Goal: Task Accomplishment & Management: Use online tool/utility

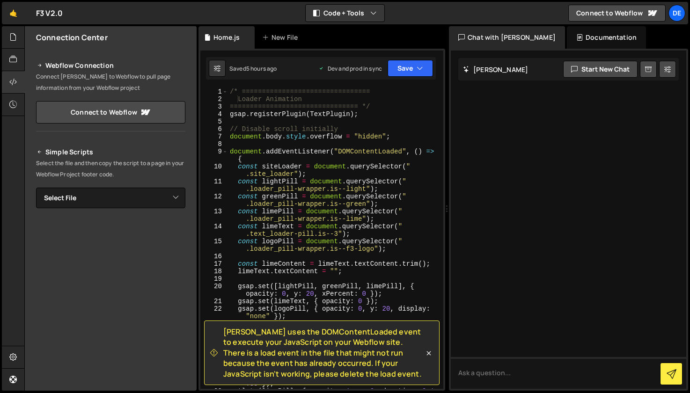
click at [397, 101] on div "/* ================================ Loader Animation ==========================…" at bounding box center [334, 250] width 212 height 324
click at [391, 106] on div "/* ================================ Loader Animation ==========================…" at bounding box center [334, 250] width 212 height 324
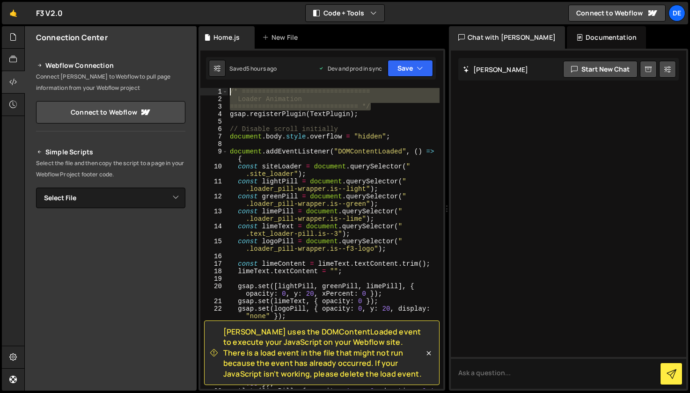
drag, startPoint x: 375, startPoint y: 107, endPoint x: 230, endPoint y: 91, distance: 145.6
click at [230, 91] on div "/* ================================ Loader Animation ==========================…" at bounding box center [334, 250] width 212 height 324
click at [429, 355] on icon at bounding box center [428, 353] width 9 height 9
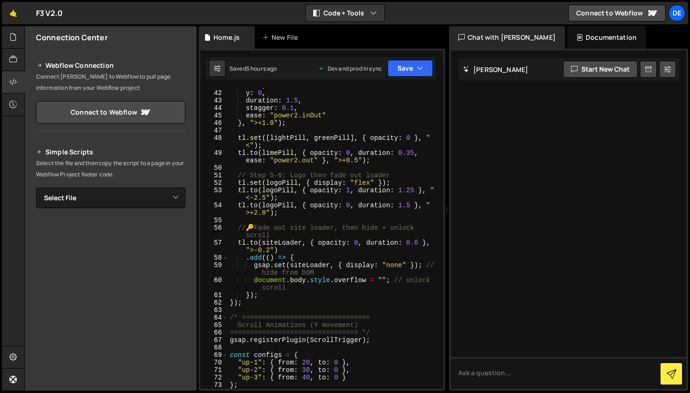
scroll to position [412, 0]
type textarea "});"
click at [273, 304] on div "x : 0 , y : 0 , duration : 1.5 , stagger : 0.1 , ease : "power2.inOut" } , ">+1…" at bounding box center [334, 239] width 212 height 316
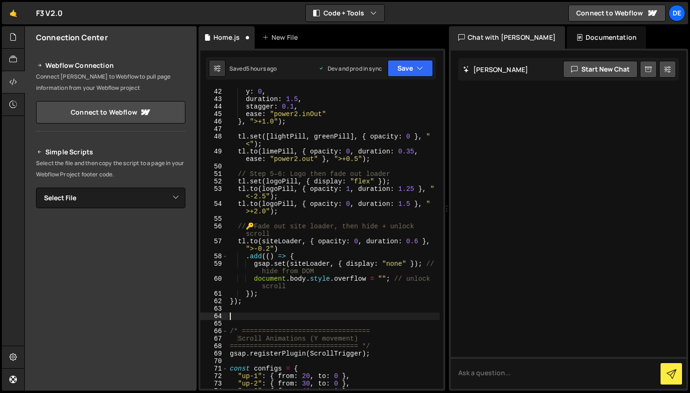
paste textarea "================================ */"
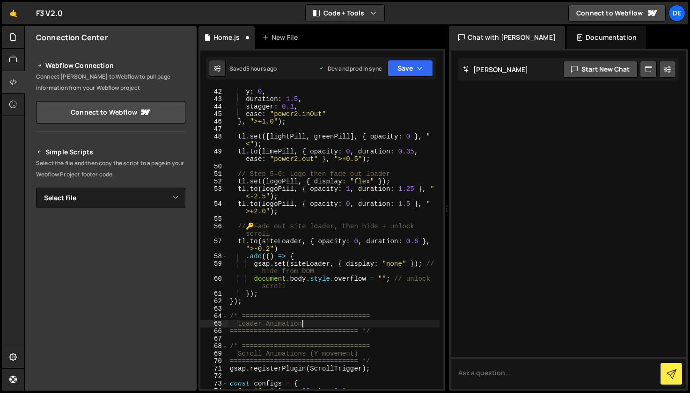
click at [301, 327] on div "x : 0 , y : 0 , duration : 1.5 , stagger : 0.1 , ease : "power2.inOut" } , ">+1…" at bounding box center [334, 239] width 212 height 316
click at [379, 333] on div "x : 0 , y : 0 , duration : 1.5 , stagger : 0.1 , ease : "power2.inOut" } , ">+1…" at bounding box center [334, 239] width 212 height 316
type textarea "================================ */"
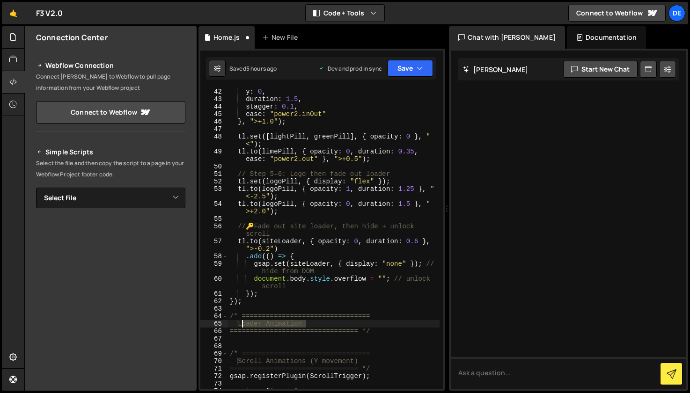
drag, startPoint x: 291, startPoint y: 323, endPoint x: 300, endPoint y: 344, distance: 22.3
click at [243, 324] on div "x : 0 , y : 0 , duration : 1.5 , stagger : 0.1 , ease : "power2.inOut" } , ">+1…" at bounding box center [334, 239] width 212 height 316
type textarea "Hero Video"
drag, startPoint x: 232, startPoint y: 338, endPoint x: 240, endPoint y: 342, distance: 9.4
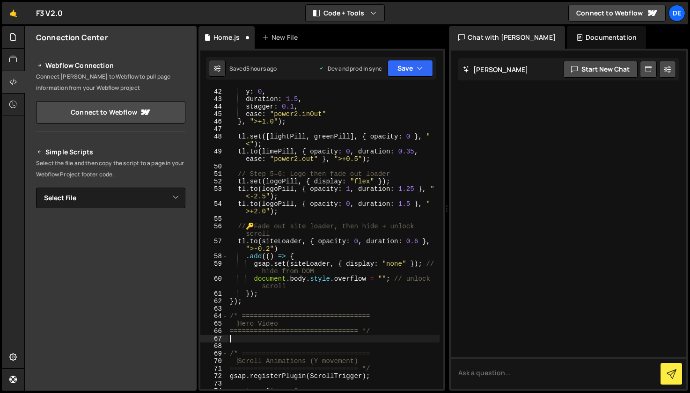
click at [232, 339] on div "x : 0 , y : 0 , duration : 1.5 , stagger : 0.1 , ease : "power2.inOut" } , ">+1…" at bounding box center [334, 239] width 212 height 316
paste textarea "/* ================================"
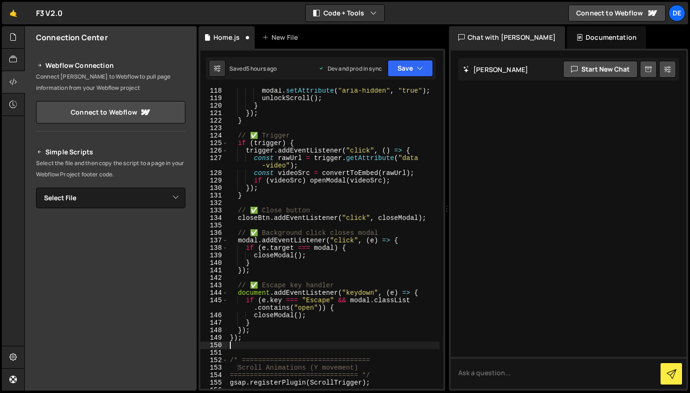
scroll to position [1103, 0]
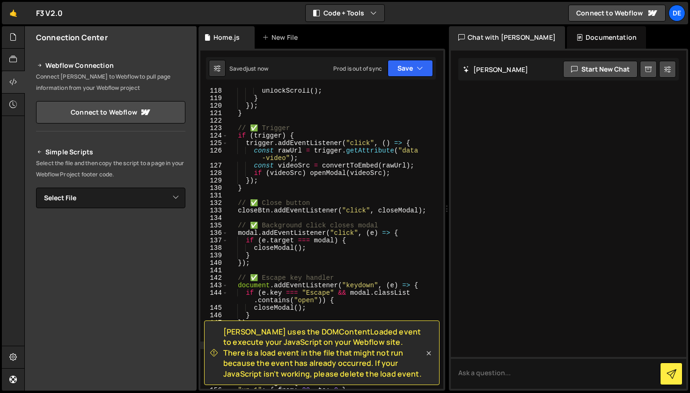
click at [429, 356] on icon at bounding box center [428, 353] width 9 height 9
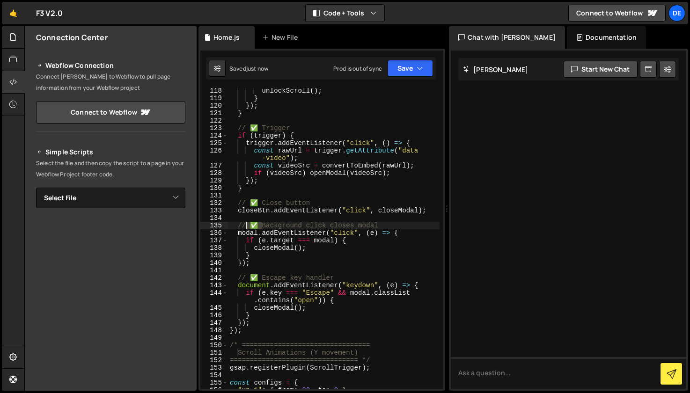
drag, startPoint x: 262, startPoint y: 227, endPoint x: 247, endPoint y: 227, distance: 15.0
click at [247, 227] on div "unlockScroll ( ) ; } }) ; } // ✅ Trigger if ( trigger ) { trigger . addEventLis…" at bounding box center [334, 245] width 212 height 316
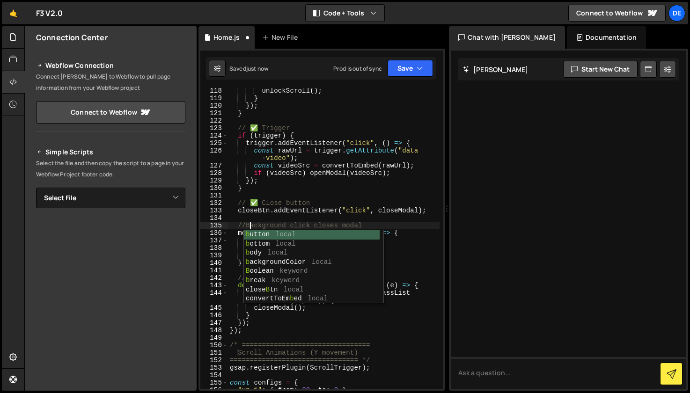
scroll to position [0, 1]
click at [280, 211] on div "unlockScroll ( ) ; } }) ; } // ✅ Trigger if ( trigger ) { trigger . addEventLis…" at bounding box center [334, 245] width 212 height 316
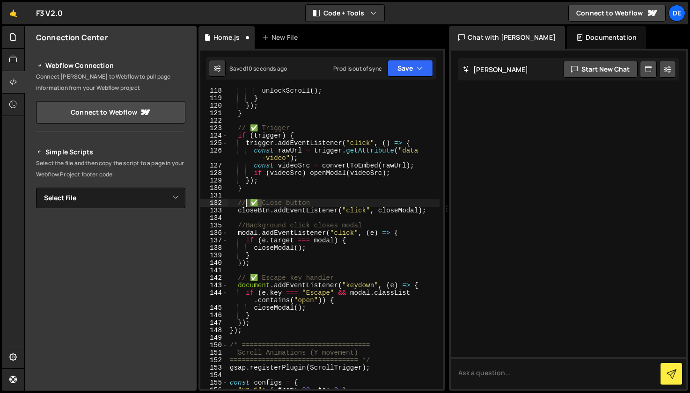
drag, startPoint x: 262, startPoint y: 204, endPoint x: 281, endPoint y: 213, distance: 20.7
click at [246, 204] on div "unlockScroll ( ) ; } }) ; } // ✅ Trigger if ( trigger ) { trigger . addEventLis…" at bounding box center [334, 245] width 212 height 316
click at [269, 164] on div "unlockScroll ( ) ; } }) ; } // ✅ Trigger if ( trigger ) { trigger . addEventLis…" at bounding box center [334, 245] width 212 height 316
drag, startPoint x: 262, startPoint y: 128, endPoint x: 247, endPoint y: 128, distance: 15.5
click at [247, 128] on div "unlockScroll ( ) ; } }) ; } // ✅ Trigger if ( trigger ) { trigger . addEventLis…" at bounding box center [334, 245] width 212 height 316
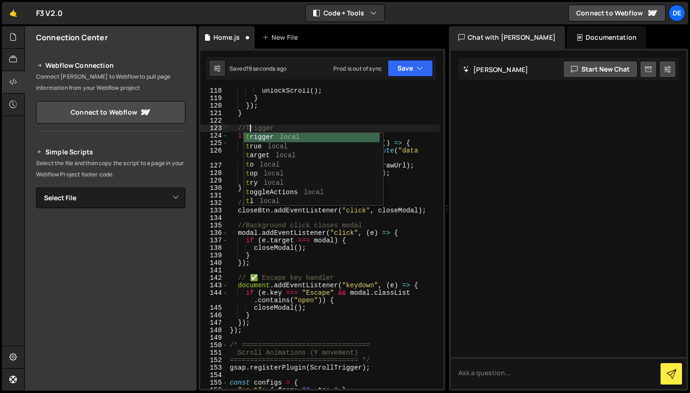
click at [339, 264] on div "unlockScroll ( ) ; } }) ; } //Trigger if ( trigger ) { trigger . addEventListen…" at bounding box center [334, 245] width 212 height 316
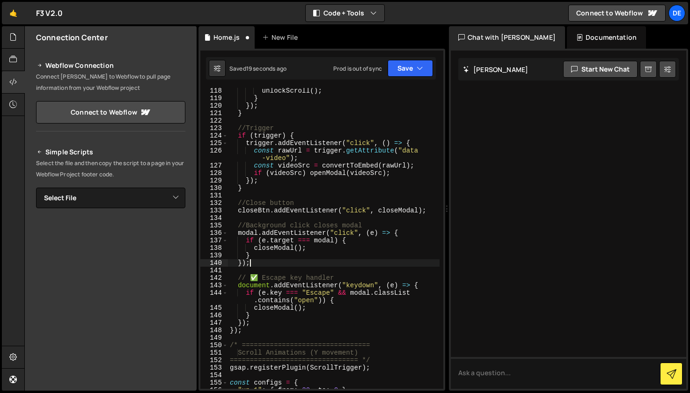
scroll to position [0, 1]
drag, startPoint x: 259, startPoint y: 278, endPoint x: 333, endPoint y: 289, distance: 75.4
click at [259, 278] on div "unlockScroll ( ) ; } }) ; } //Trigger if ( trigger ) { trigger . addEventListen…" at bounding box center [334, 245] width 212 height 316
drag, startPoint x: 259, startPoint y: 279, endPoint x: 253, endPoint y: 279, distance: 5.6
click at [252, 279] on div "unlockScroll ( ) ; } }) ; } //Trigger if ( trigger ) { trigger . addEventListen…" at bounding box center [334, 245] width 212 height 316
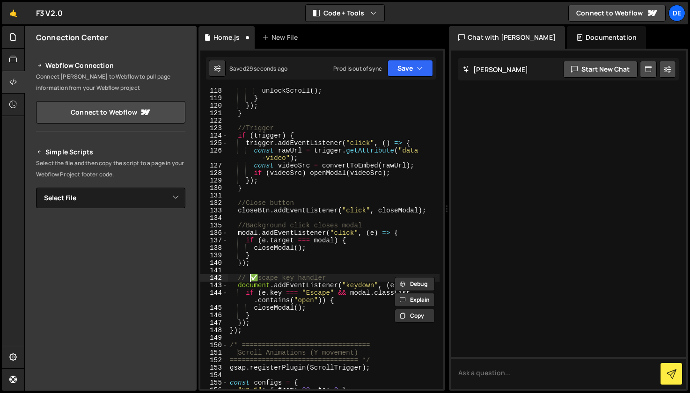
scroll to position [0, 1]
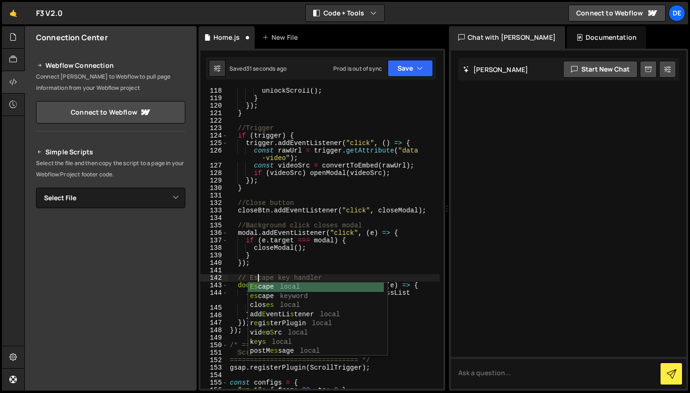
click at [331, 258] on div "unlockScroll ( ) ; } }) ; } //Trigger if ( trigger ) { trigger . addEventListen…" at bounding box center [334, 245] width 212 height 316
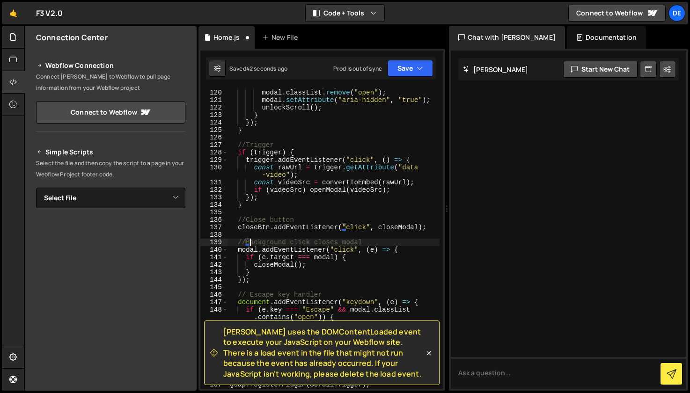
scroll to position [1109, 0]
click at [425, 351] on icon at bounding box center [428, 353] width 9 height 9
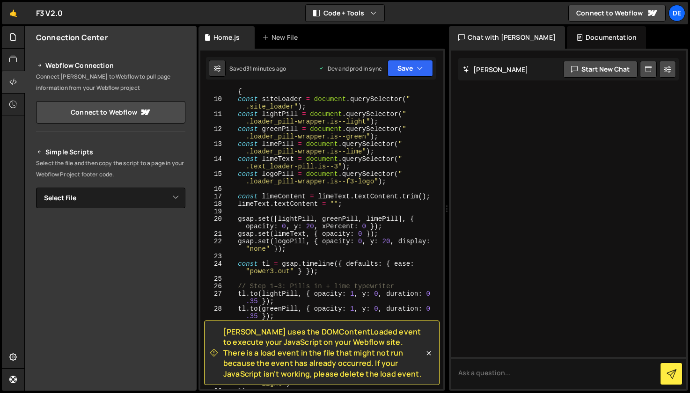
scroll to position [0, 0]
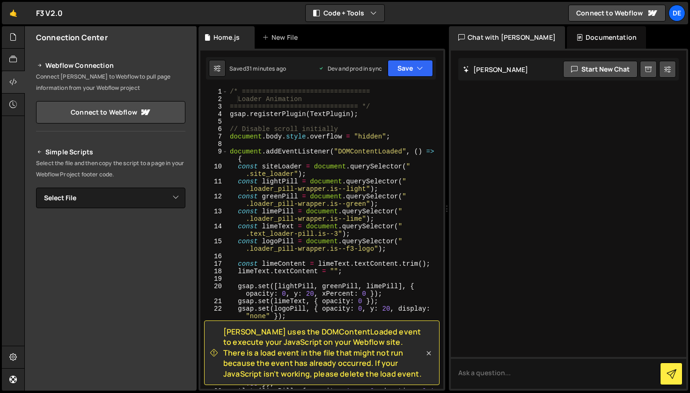
click at [426, 356] on icon at bounding box center [428, 353] width 9 height 9
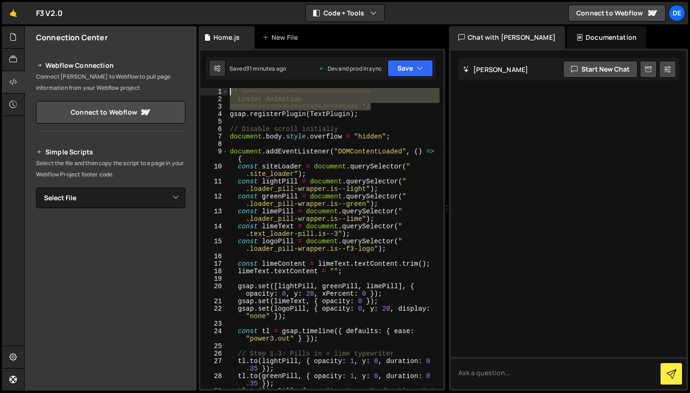
drag, startPoint x: 304, startPoint y: 104, endPoint x: 216, endPoint y: 92, distance: 88.8
click at [216, 92] on div "================================ */ 1 2 3 4 5 6 7 8 9 10 11 12 13 14 15 16 17 1…" at bounding box center [321, 238] width 243 height 301
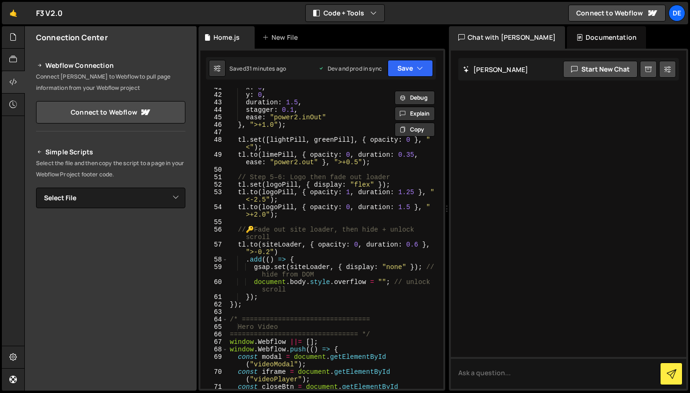
scroll to position [413, 0]
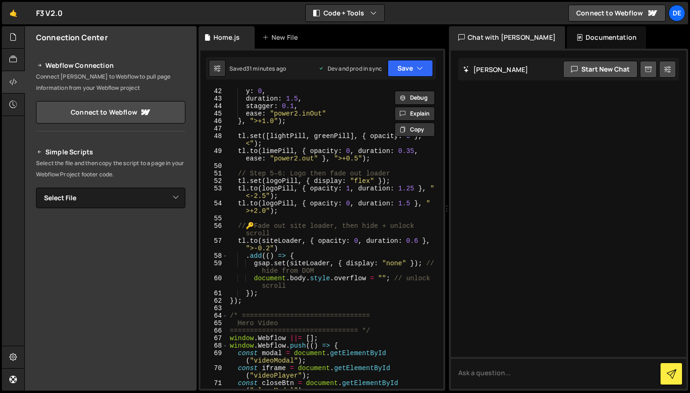
click at [250, 303] on div "y : 0 , duration : 1.5 , stagger : 0.1 , ease : "power2.inOut" } , ">+1.0" ) ; …" at bounding box center [334, 250] width 212 height 324
type textarea "});"
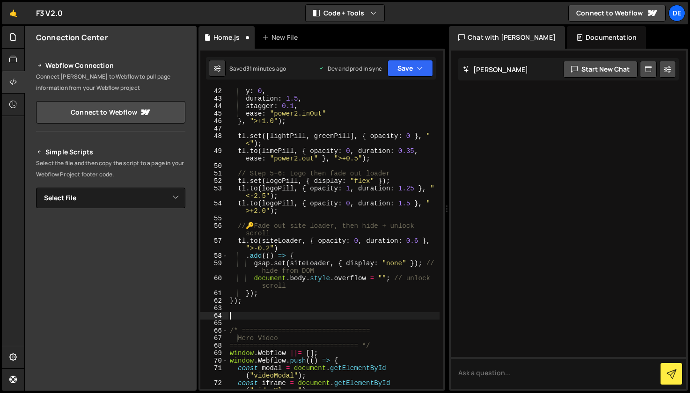
paste textarea "================================ */"
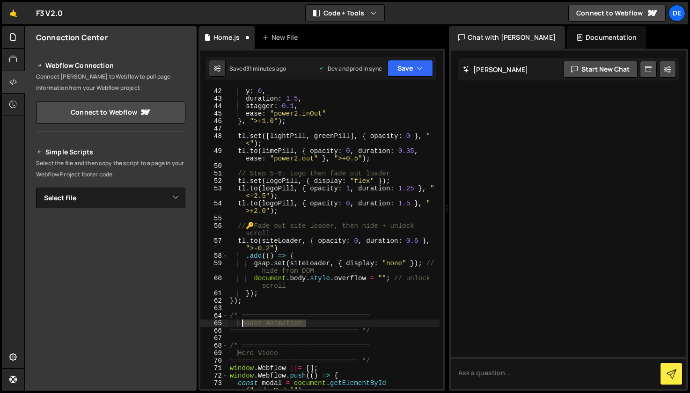
drag, startPoint x: 299, startPoint y: 324, endPoint x: 243, endPoint y: 324, distance: 56.2
click at [243, 324] on div "y : 0 , duration : 1.5 , stagger : 0.1 , ease : "power2.inOut" } , ">+1.0" ) ; …" at bounding box center [334, 250] width 212 height 324
drag, startPoint x: 254, startPoint y: 325, endPoint x: 273, endPoint y: 345, distance: 27.5
click at [254, 326] on div "y : 0 , duration : 1.5 , stagger : 0.1 , ease : "power2.inOut" } , ">+1.0" ) ; …" at bounding box center [334, 250] width 212 height 324
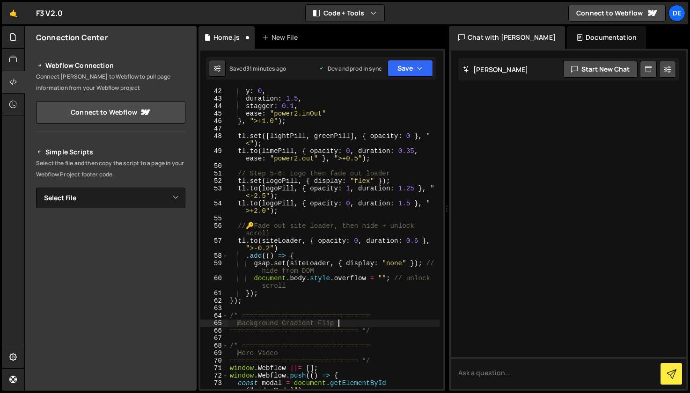
scroll to position [0, 7]
click at [377, 332] on div "y : 0 , duration : 1.5 , stagger : 0.1 , ease : "power2.inOut" } , ">+1.0" ) ; …" at bounding box center [334, 250] width 212 height 324
type textarea "================================ */"
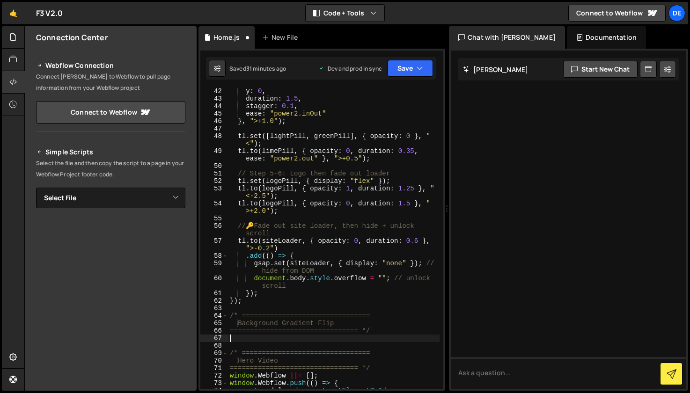
scroll to position [0, 0]
paste textarea "});"
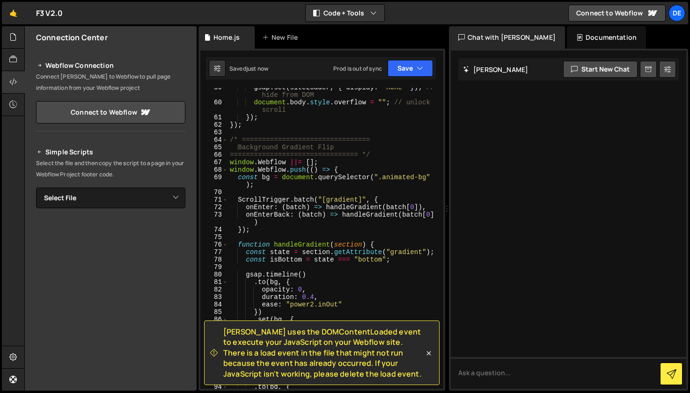
scroll to position [589, 0]
click at [427, 355] on icon at bounding box center [429, 354] width 4 height 4
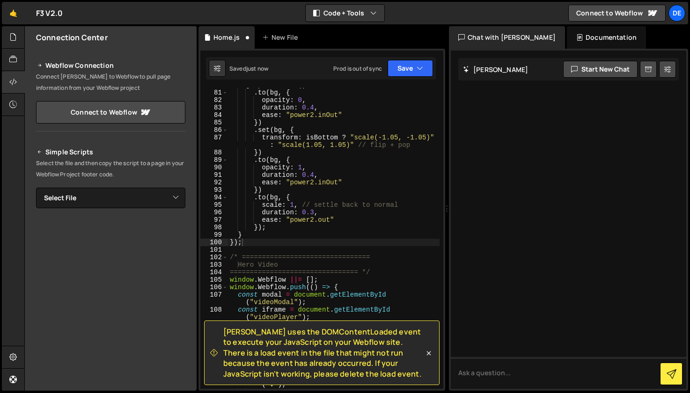
scroll to position [779, 0]
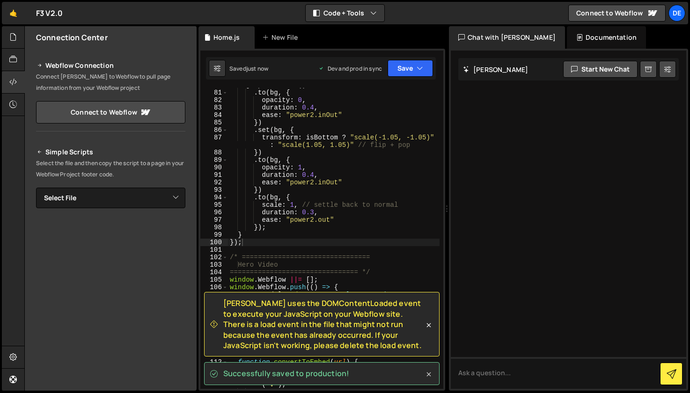
click at [430, 376] on icon at bounding box center [428, 374] width 9 height 9
click at [429, 326] on icon at bounding box center [428, 325] width 9 height 9
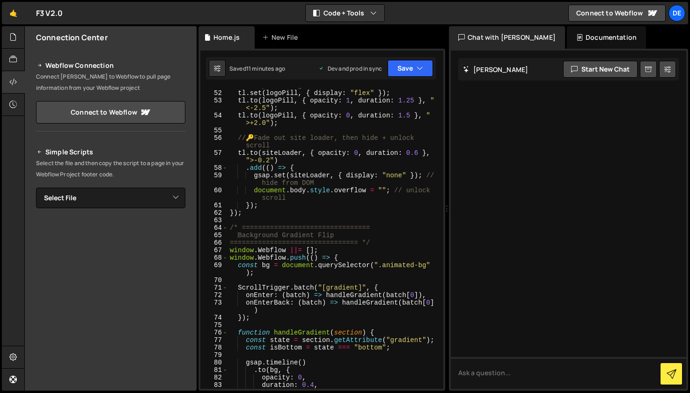
scroll to position [501, 0]
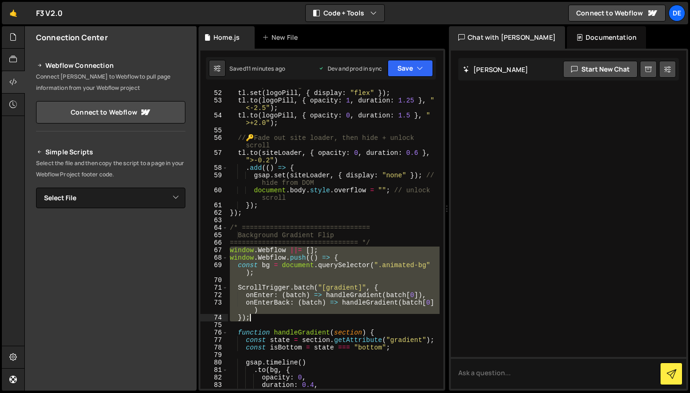
drag, startPoint x: 230, startPoint y: 251, endPoint x: 267, endPoint y: 315, distance: 73.2
click at [267, 315] on div "// Step 5–6: Logo then fade out loader tl . set ( logoPill , { display : "flex"…" at bounding box center [334, 240] width 212 height 316
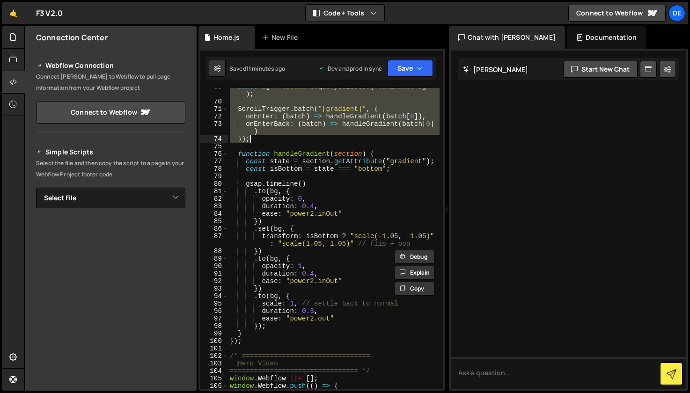
scroll to position [696, 0]
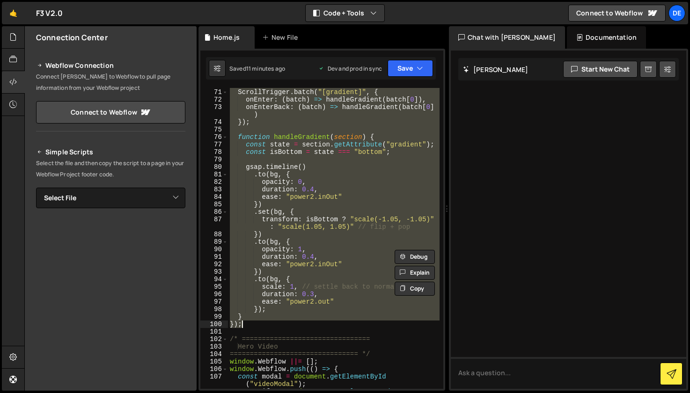
click at [259, 321] on div "ScrollTrigger . batch ( "[gradient]" , { onEnter : ( batch ) => handleGradient …" at bounding box center [334, 243] width 212 height 324
type textarea "} });"
paste textarea
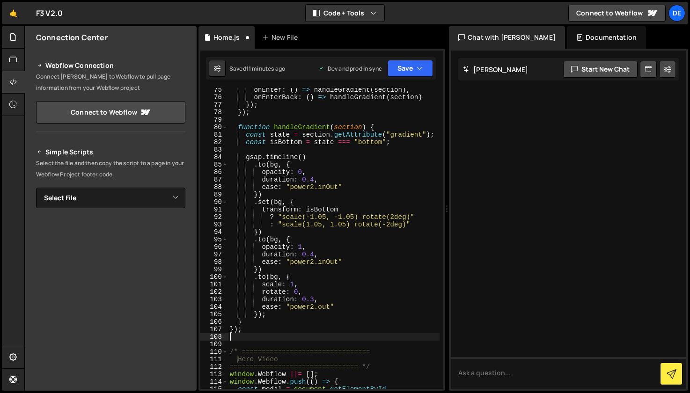
scroll to position [744, 0]
type textarea "});"
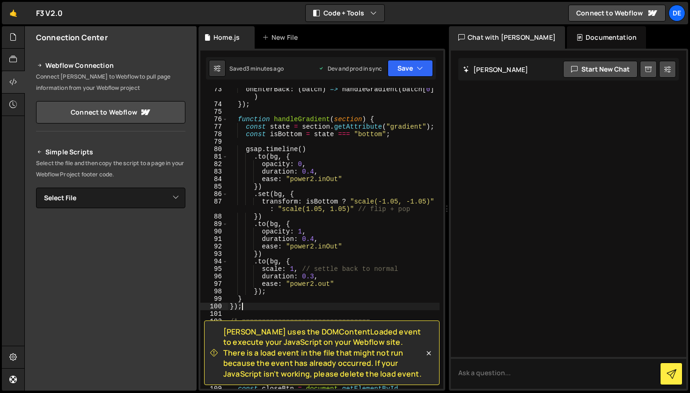
scroll to position [714, 0]
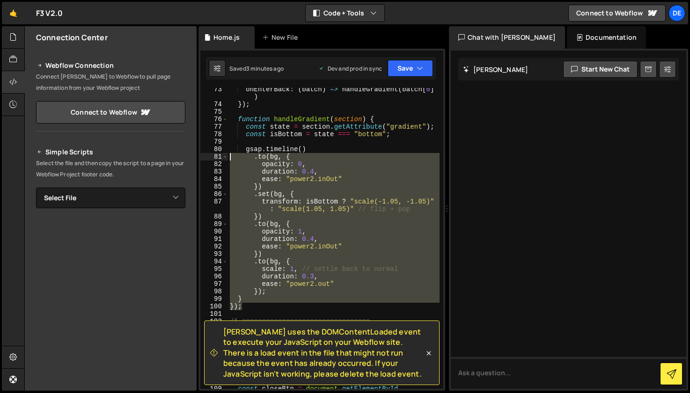
drag, startPoint x: 238, startPoint y: 295, endPoint x: 232, endPoint y: 157, distance: 138.3
click at [232, 157] on div "onEnterBack : ( batch ) => handleGradient ( batch [ 0 ] ) }) ; function handleG…" at bounding box center [334, 251] width 212 height 331
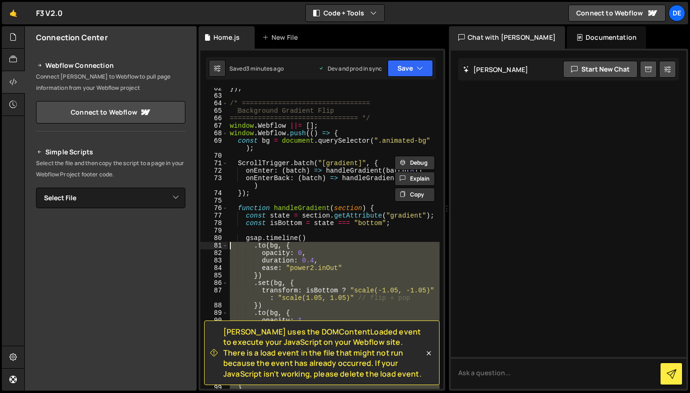
scroll to position [625, 0]
click at [232, 127] on div "}) ; /* ================================ Background Gradient Flip =============…" at bounding box center [334, 243] width 212 height 316
type textarea "window.Webflow ||= []; window.Webflow.push(() => {"
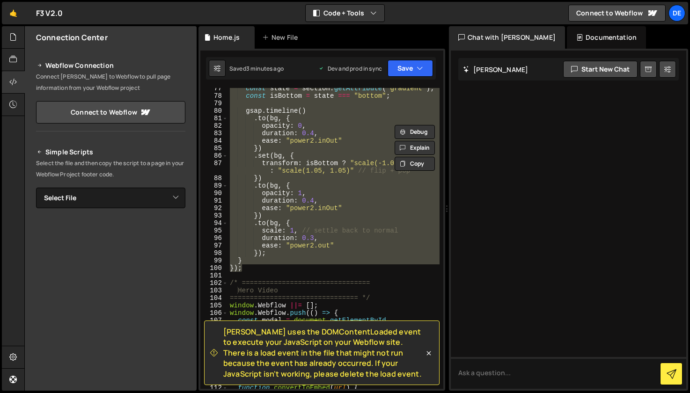
scroll to position [753, 0]
